Goal: Check status: Check status

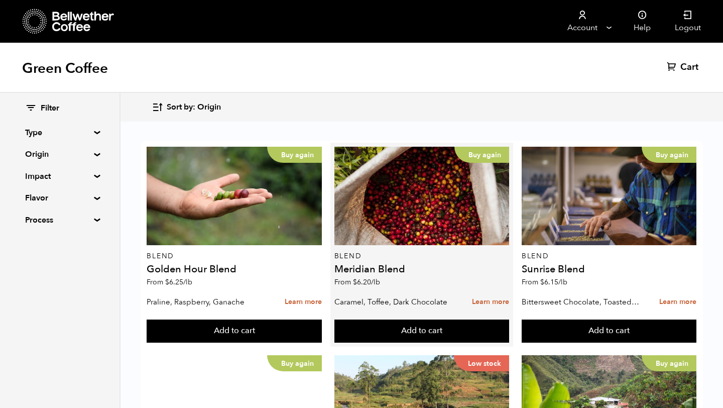
scroll to position [1007, 0]
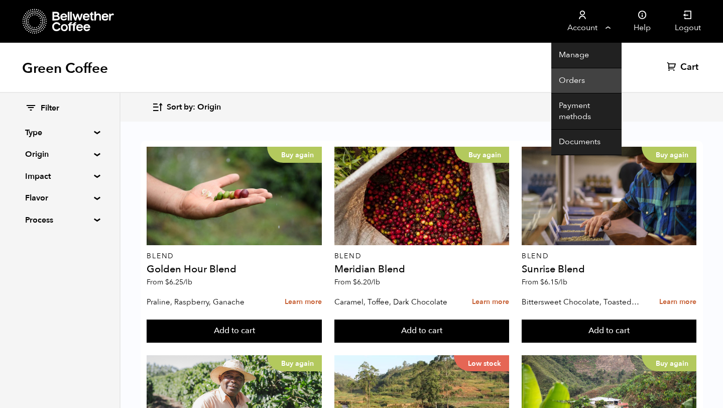
click at [571, 74] on link "Orders" at bounding box center [586, 81] width 70 height 26
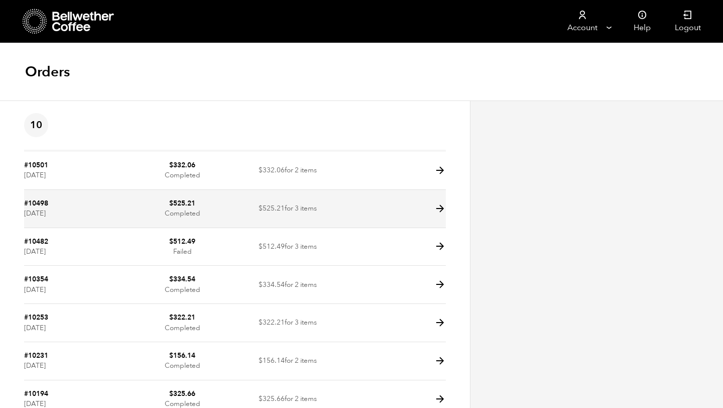
click at [72, 218] on td "#10498 [DATE]" at bounding box center [76, 209] width 105 height 38
click at [417, 212] on td at bounding box center [393, 209] width 105 height 38
click at [56, 203] on td "#10498 September 2, 2025" at bounding box center [76, 209] width 105 height 38
click at [35, 207] on link "#10498" at bounding box center [36, 203] width 24 height 10
click at [438, 209] on icon at bounding box center [440, 209] width 12 height 12
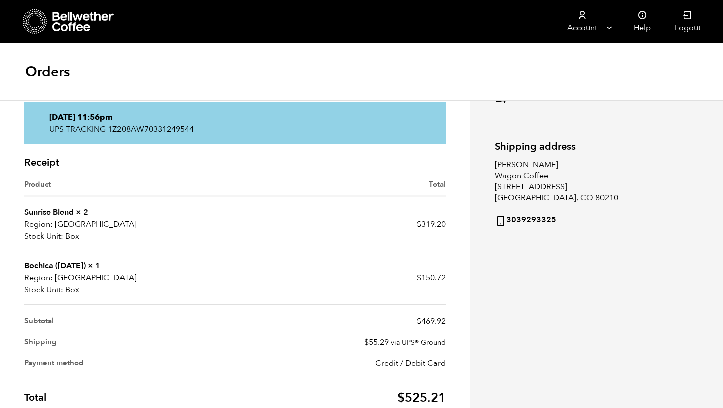
scroll to position [136, 0]
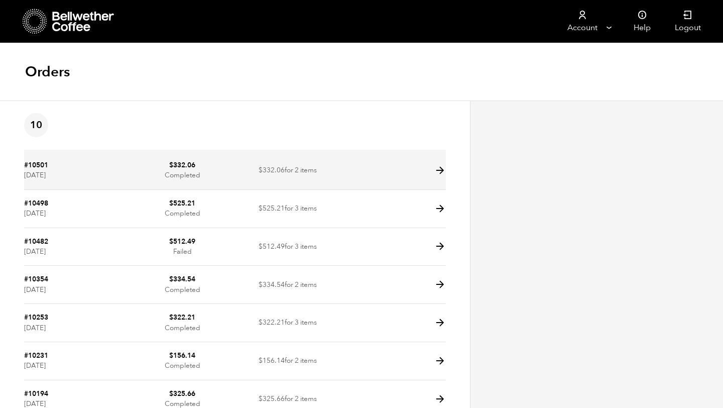
click at [137, 166] on td "$ 332.06 Completed" at bounding box center [182, 171] width 105 height 38
click at [441, 173] on icon at bounding box center [440, 171] width 12 height 12
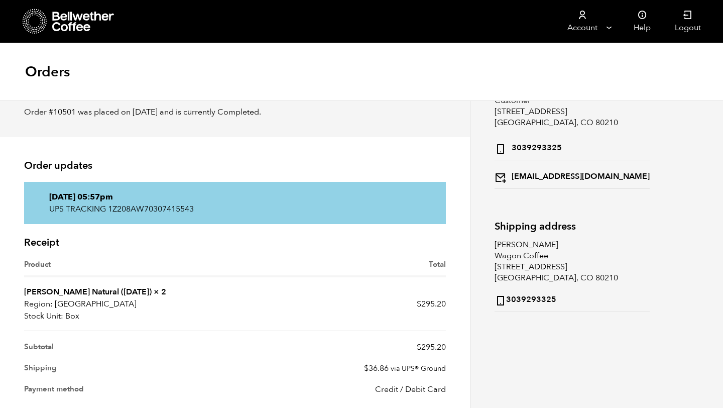
scroll to position [53, 0]
